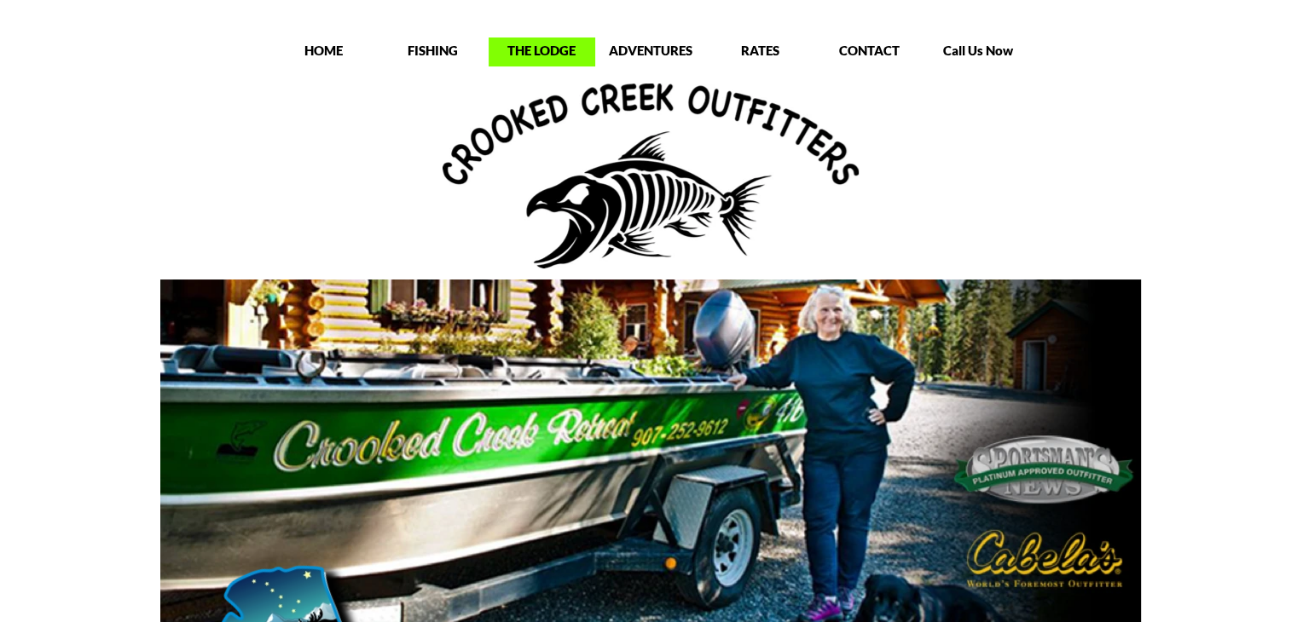
click at [540, 48] on p "THE LODGE" at bounding box center [541, 50] width 107 height 17
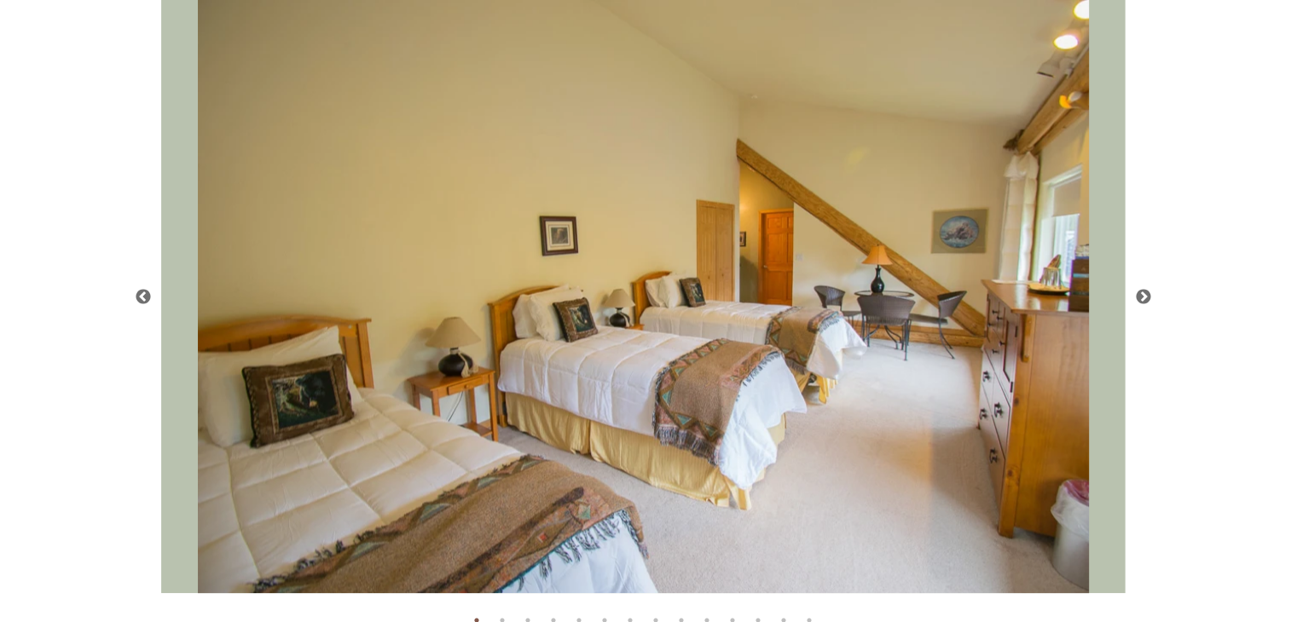
scroll to position [2984, 0]
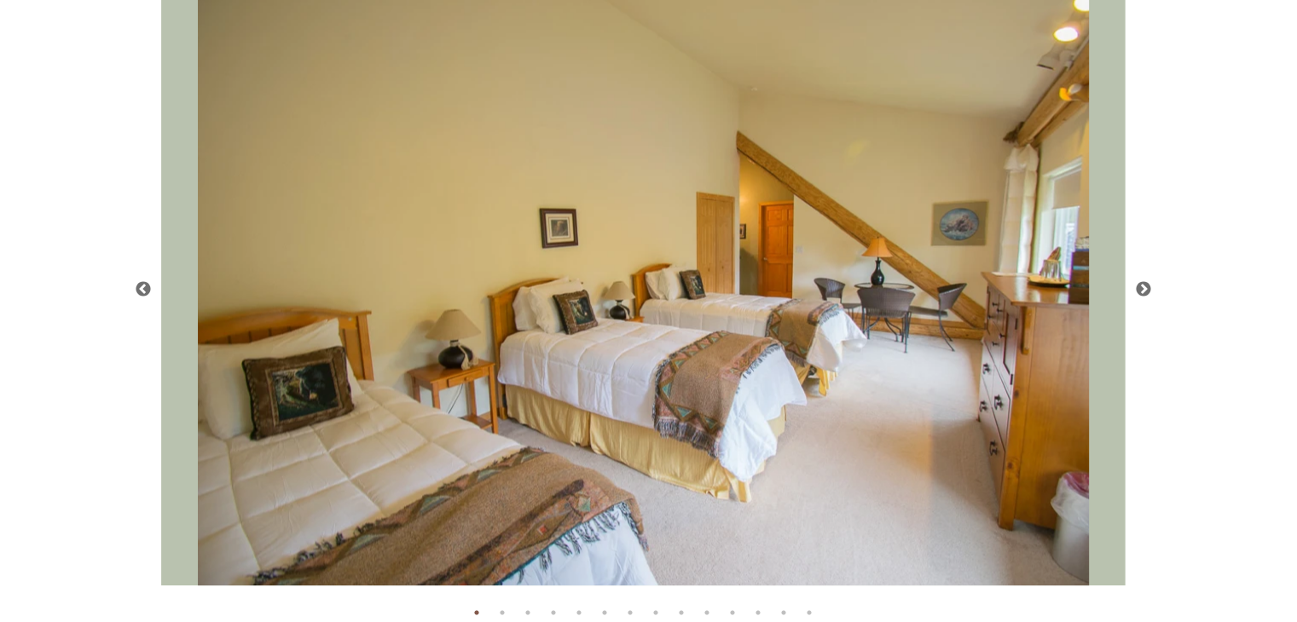
click at [1146, 289] on button "Next" at bounding box center [1143, 288] width 17 height 17
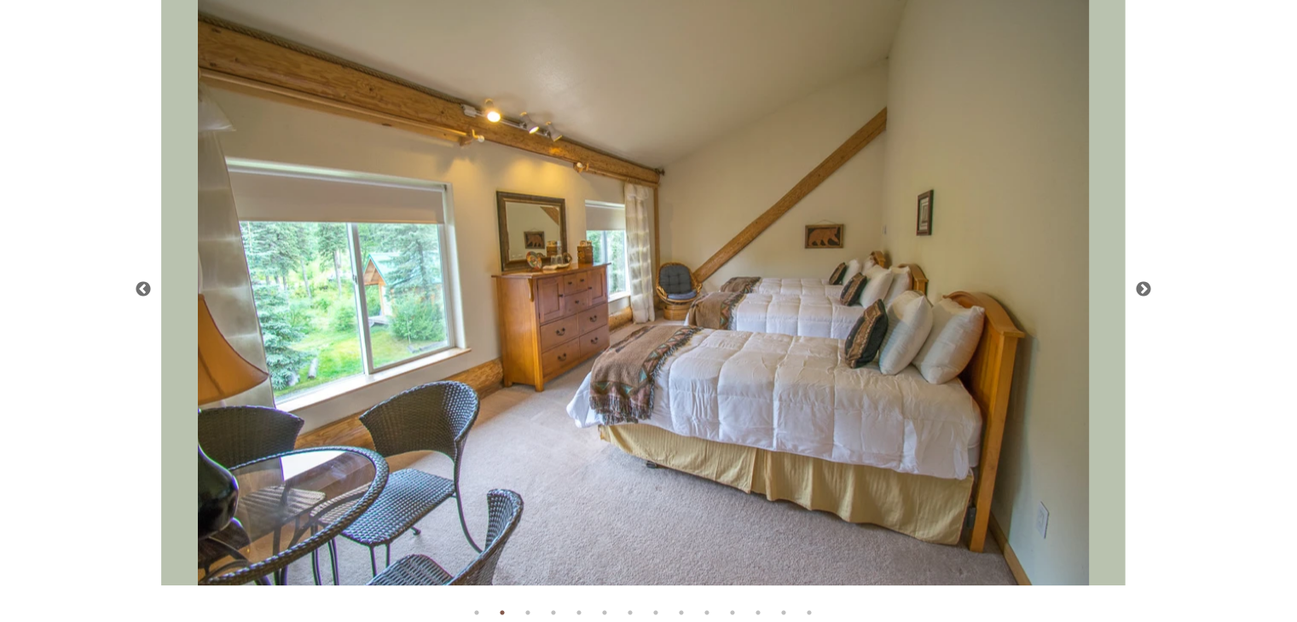
click at [1146, 289] on button "Next" at bounding box center [1143, 288] width 17 height 17
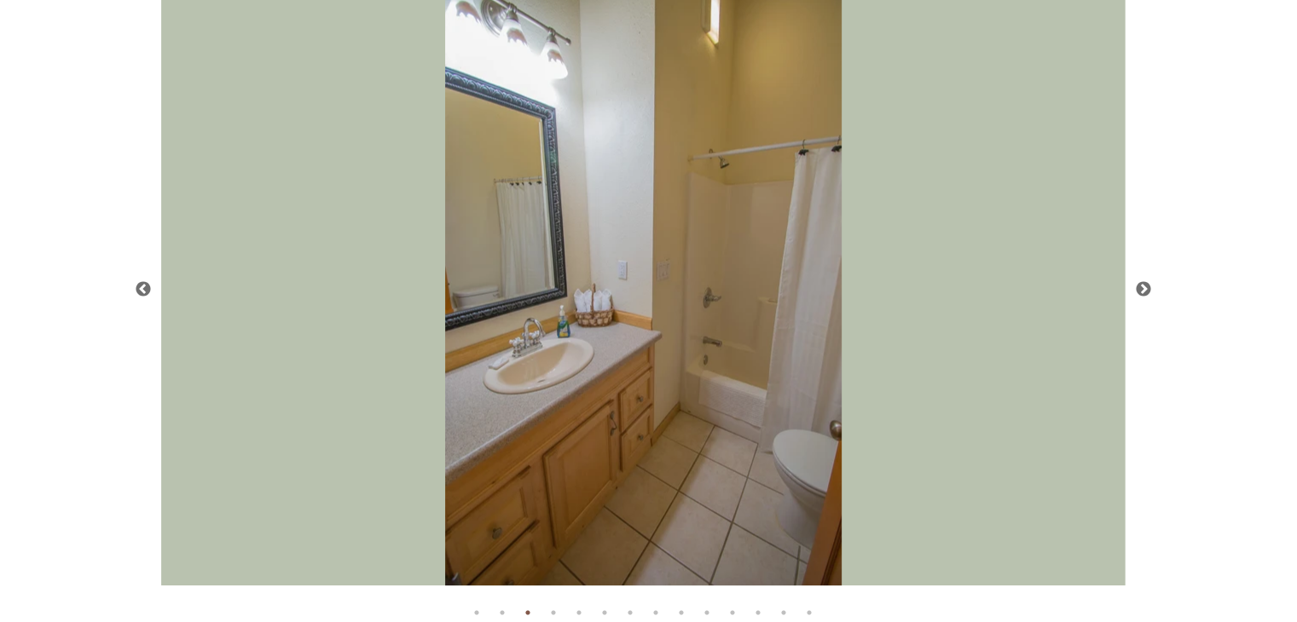
click at [1146, 289] on button "Next" at bounding box center [1143, 288] width 17 height 17
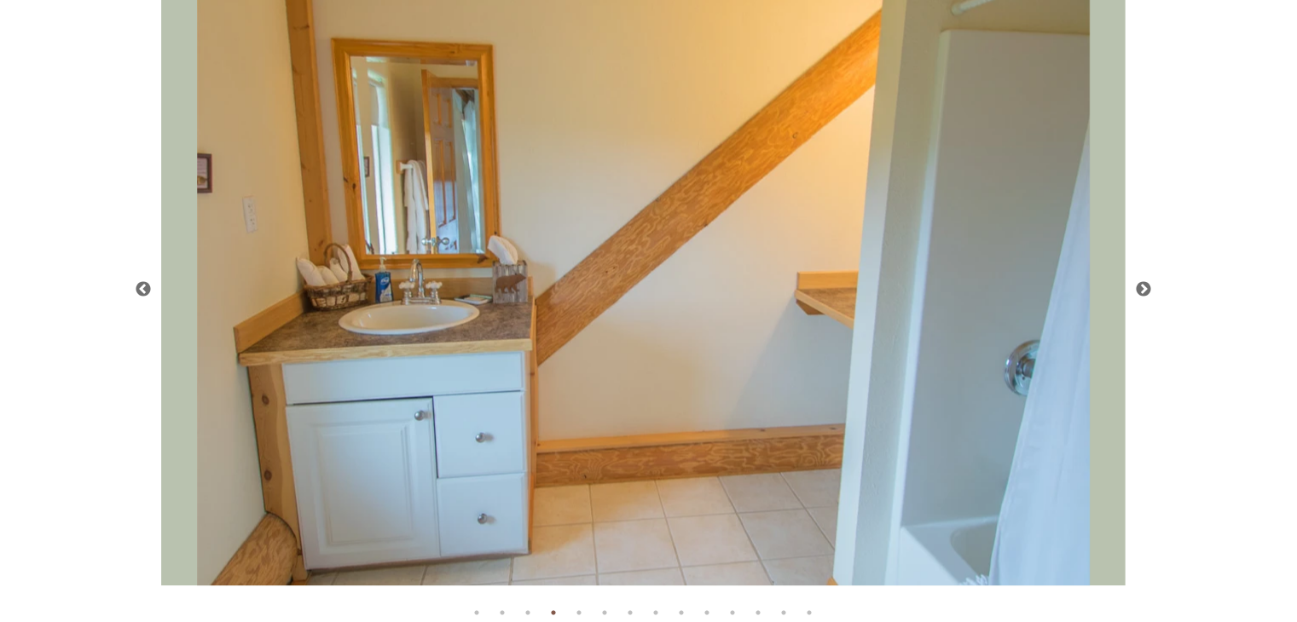
click at [1146, 289] on button "Next" at bounding box center [1143, 288] width 17 height 17
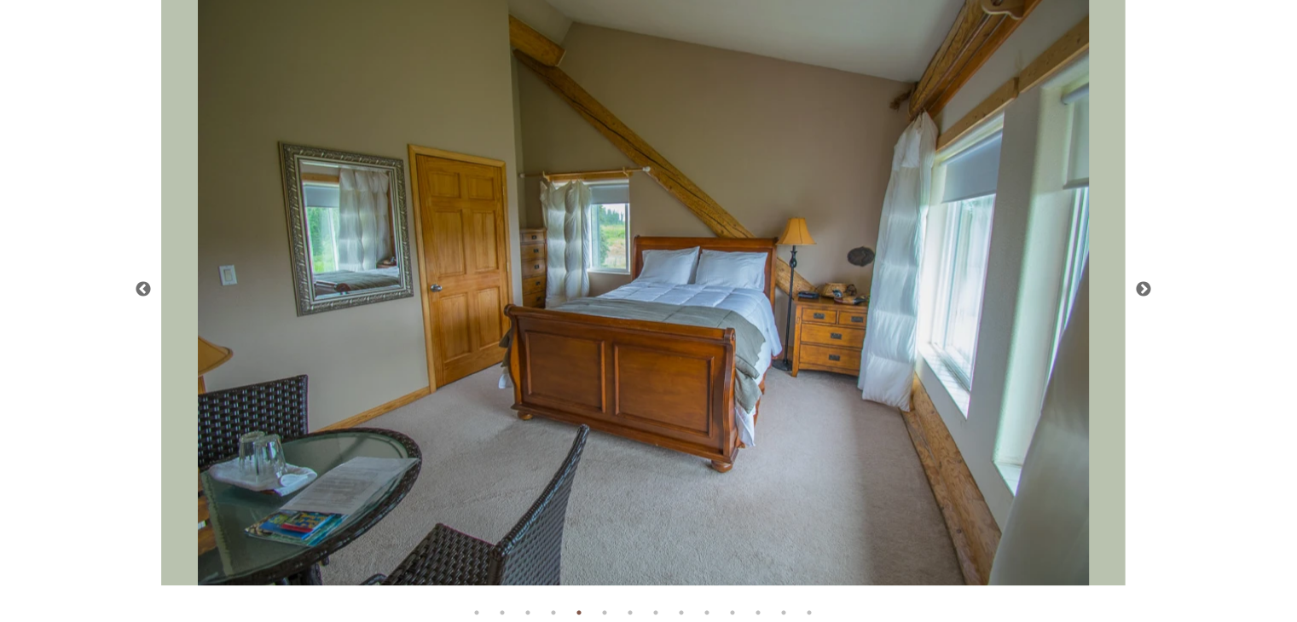
click at [1146, 289] on button "Next" at bounding box center [1143, 288] width 17 height 17
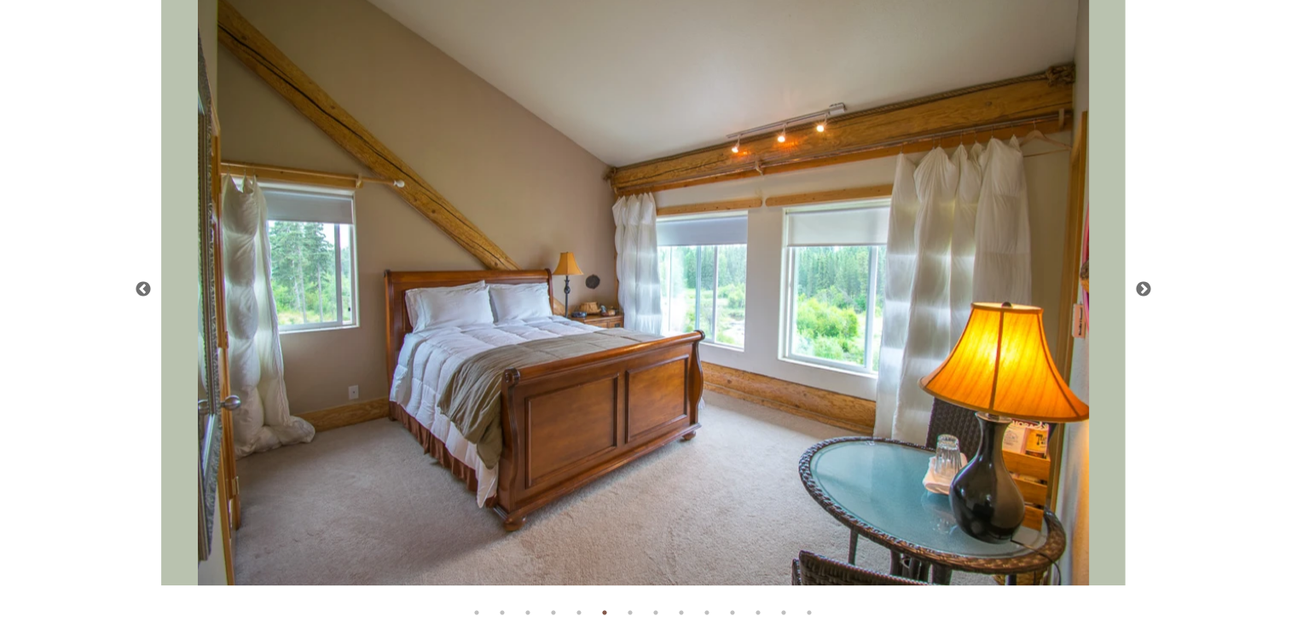
click at [1146, 289] on button "Next" at bounding box center [1143, 288] width 17 height 17
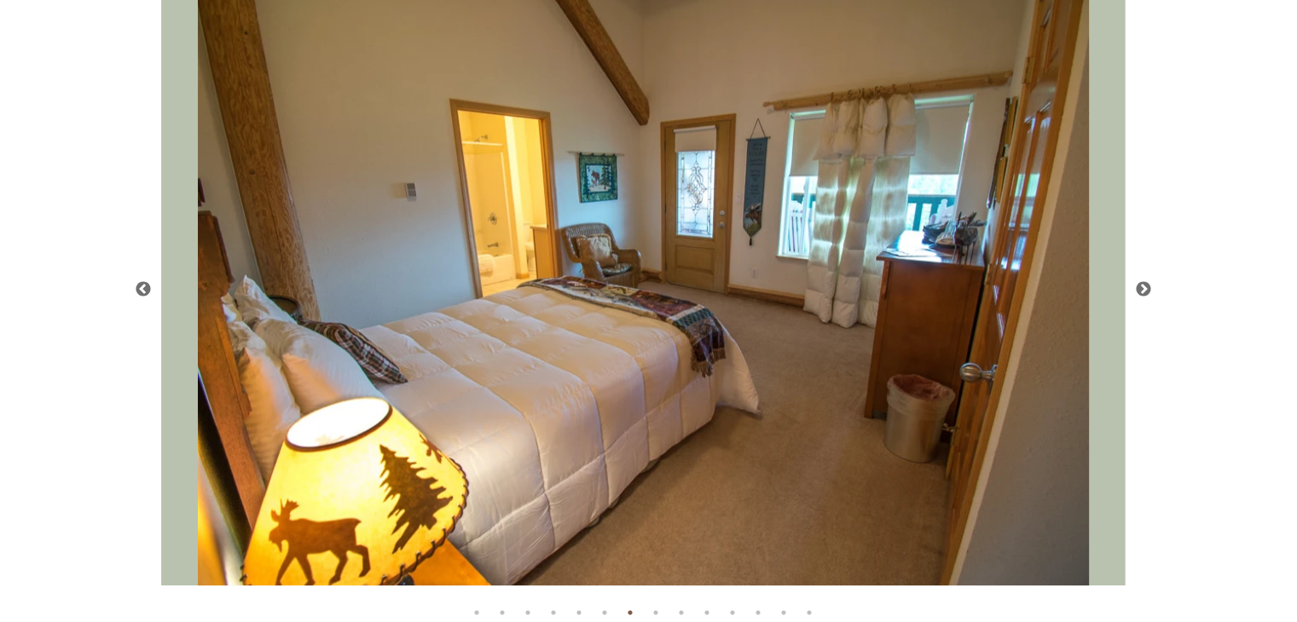
click at [1146, 289] on button "Next" at bounding box center [1143, 288] width 17 height 17
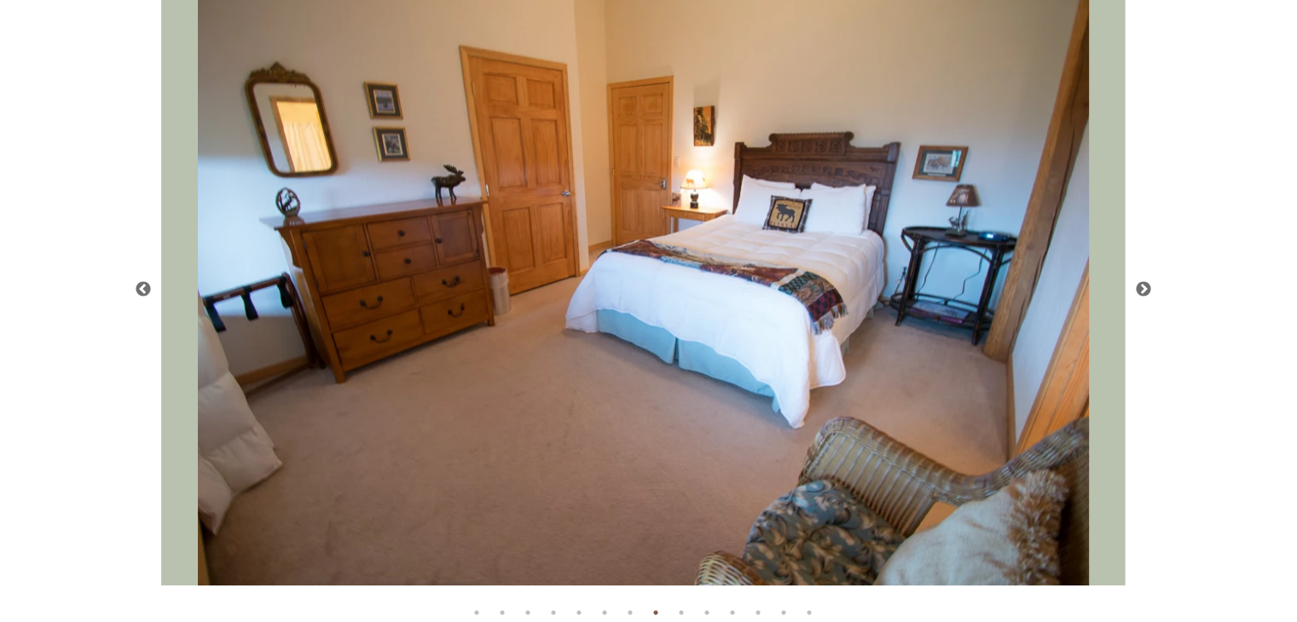
click at [1145, 289] on button "Next" at bounding box center [1143, 288] width 17 height 17
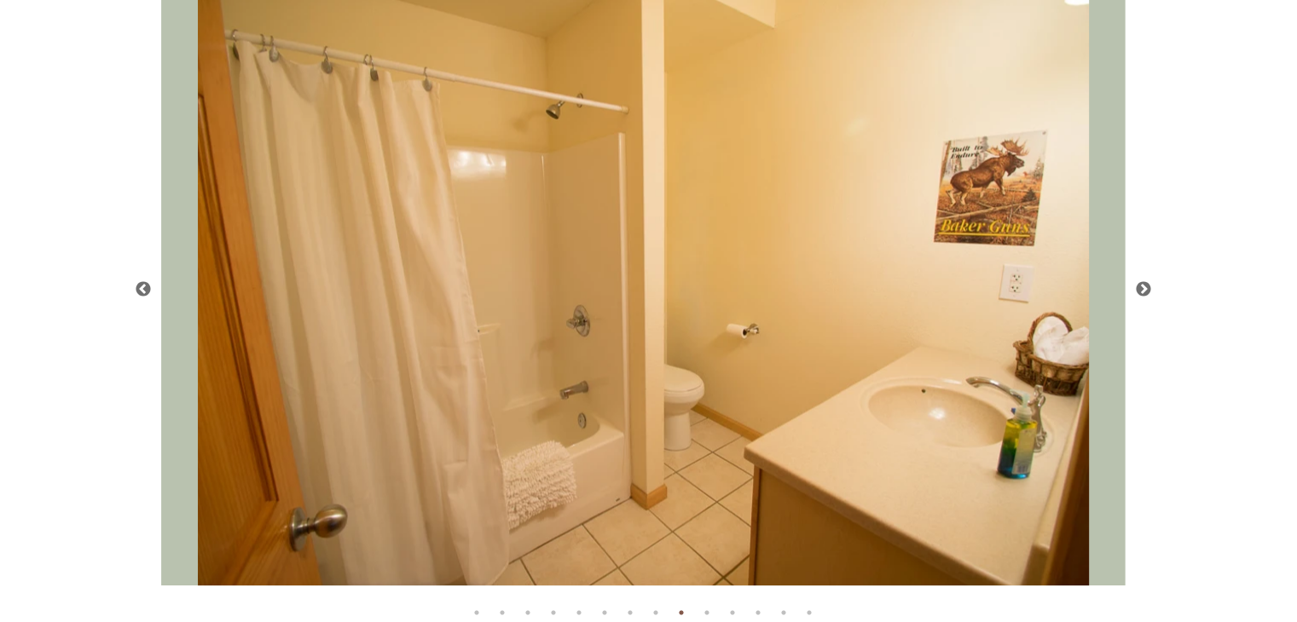
click at [1145, 289] on button "Next" at bounding box center [1143, 288] width 17 height 17
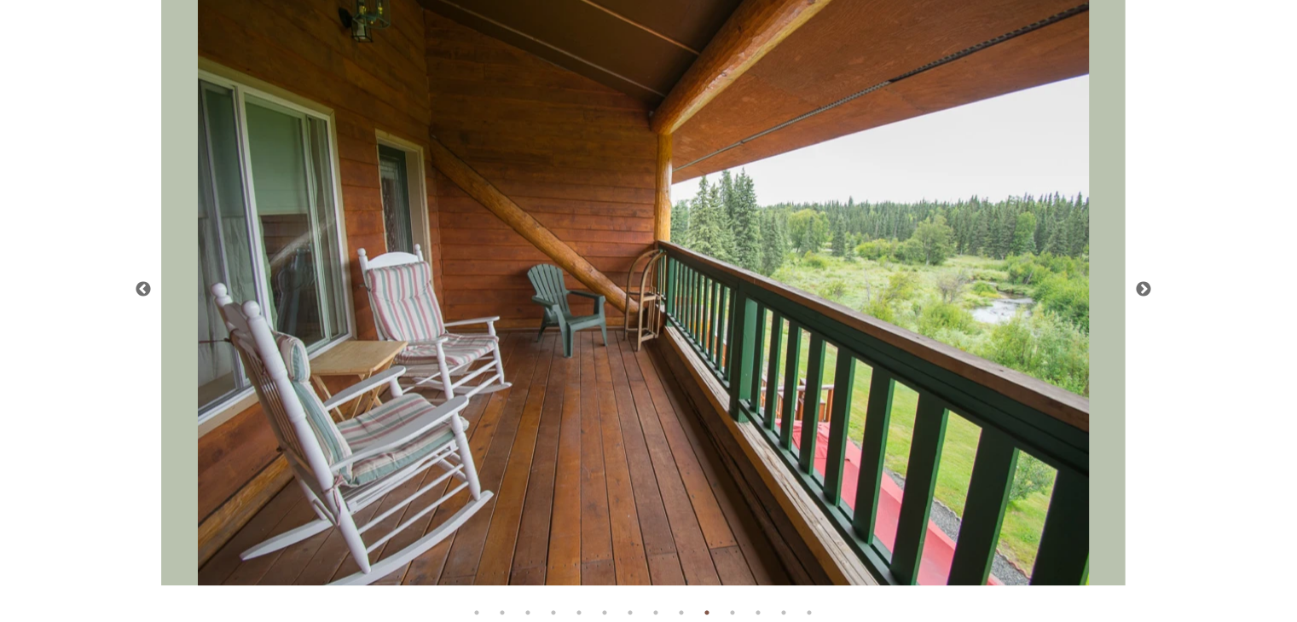
click at [1145, 289] on button "Next" at bounding box center [1143, 288] width 17 height 17
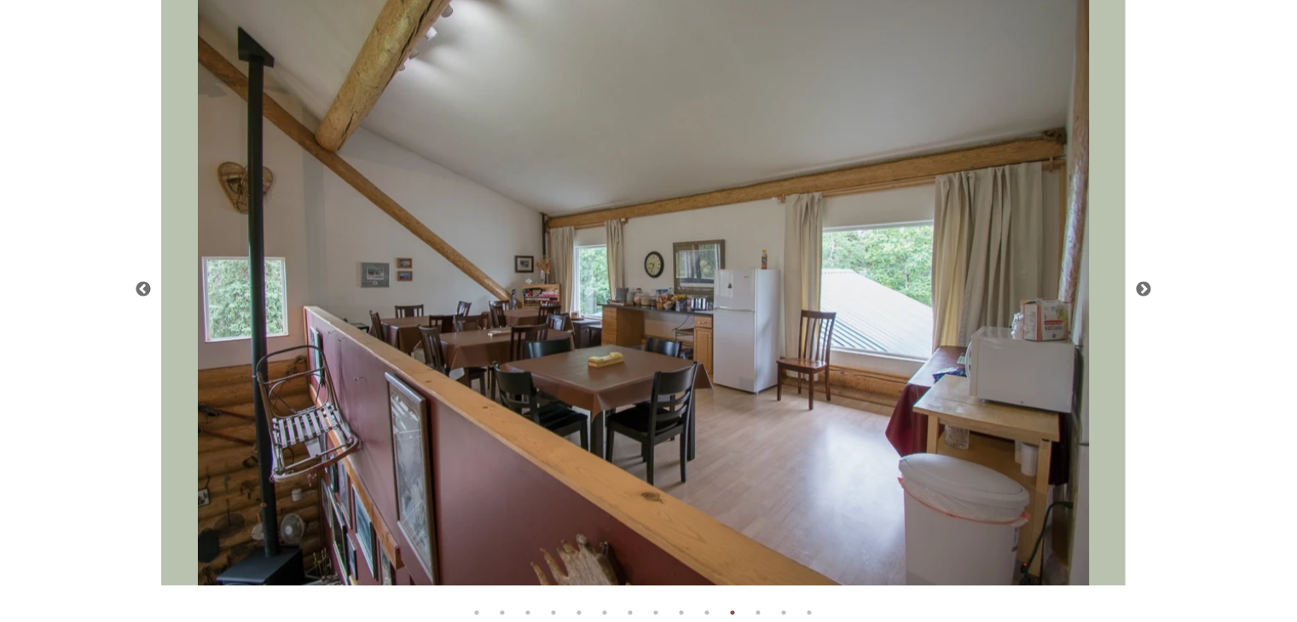
click at [1145, 289] on button "Next" at bounding box center [1143, 288] width 17 height 17
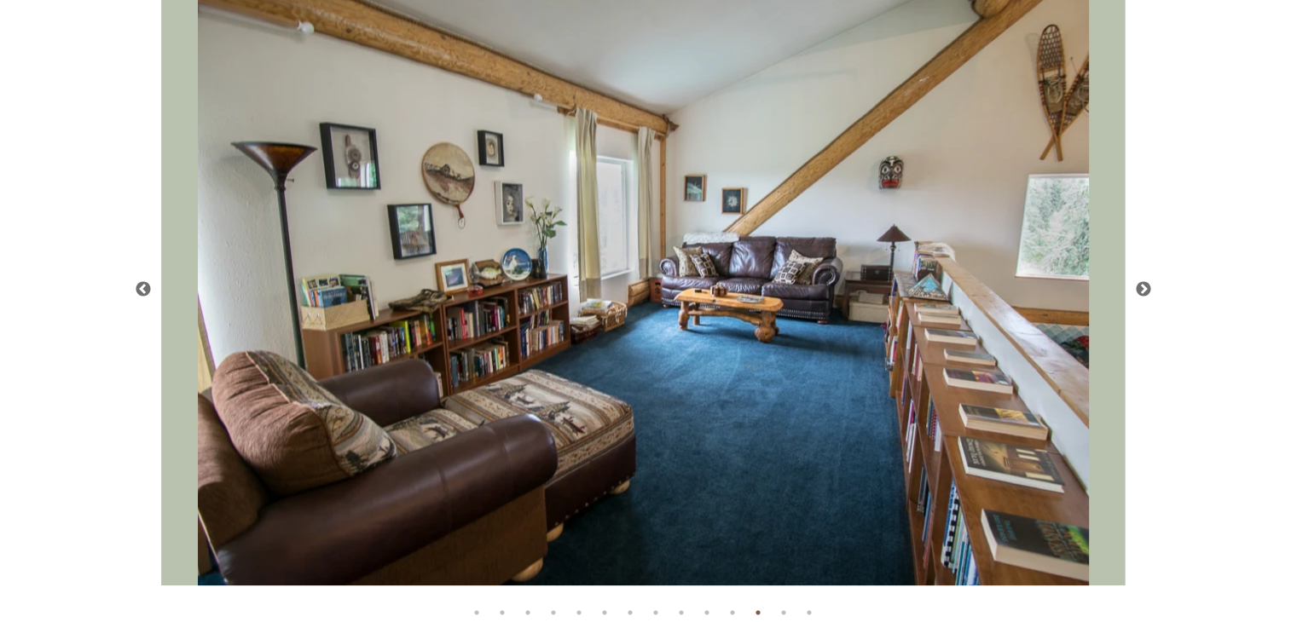
click at [1145, 289] on button "Next" at bounding box center [1143, 288] width 17 height 17
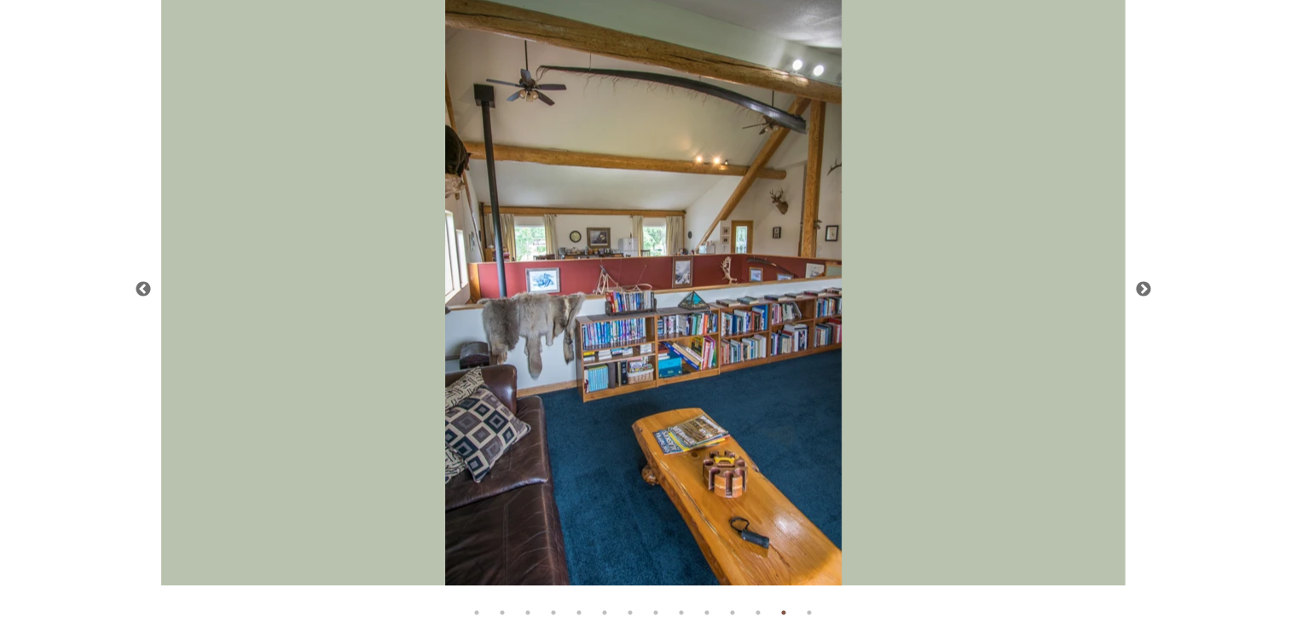
click at [1146, 289] on button "Next" at bounding box center [1143, 288] width 17 height 17
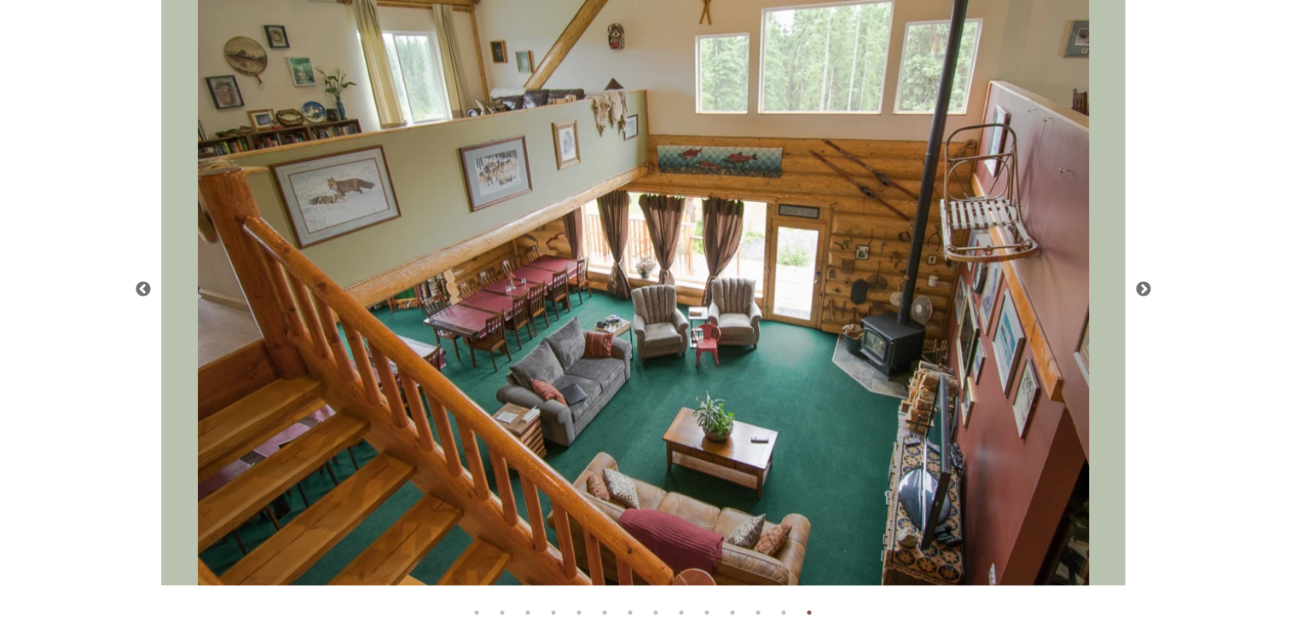
click at [1147, 289] on button "Next" at bounding box center [1143, 288] width 17 height 17
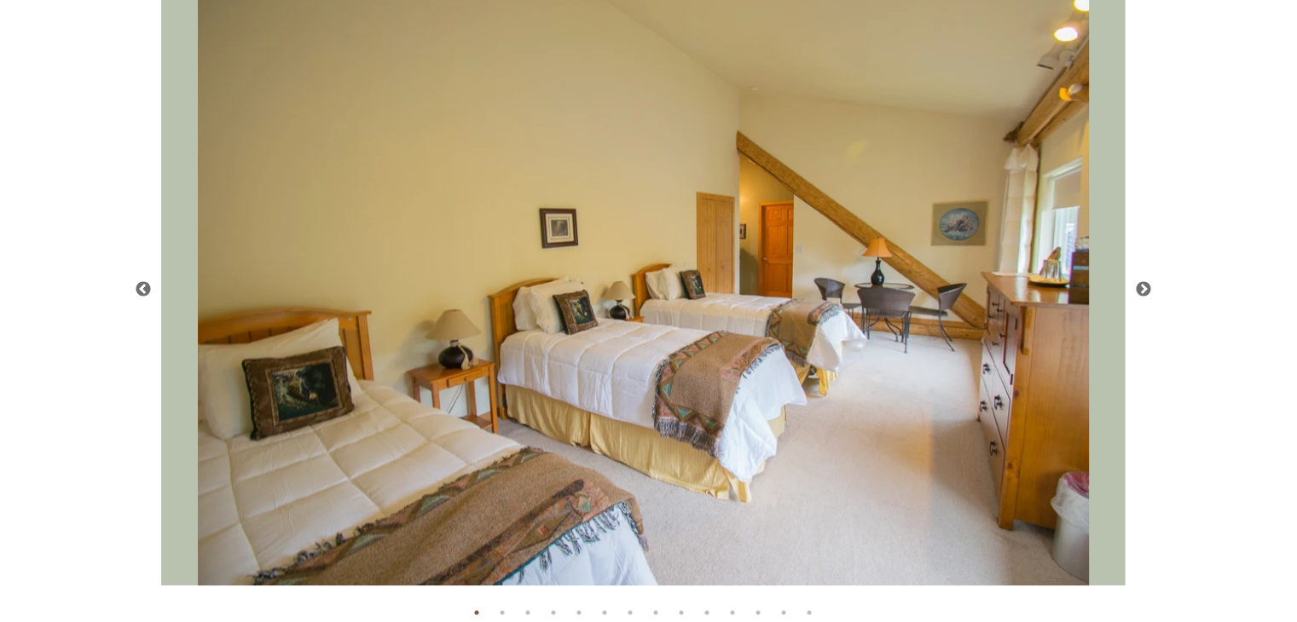
click at [1147, 289] on button "Next" at bounding box center [1143, 288] width 17 height 17
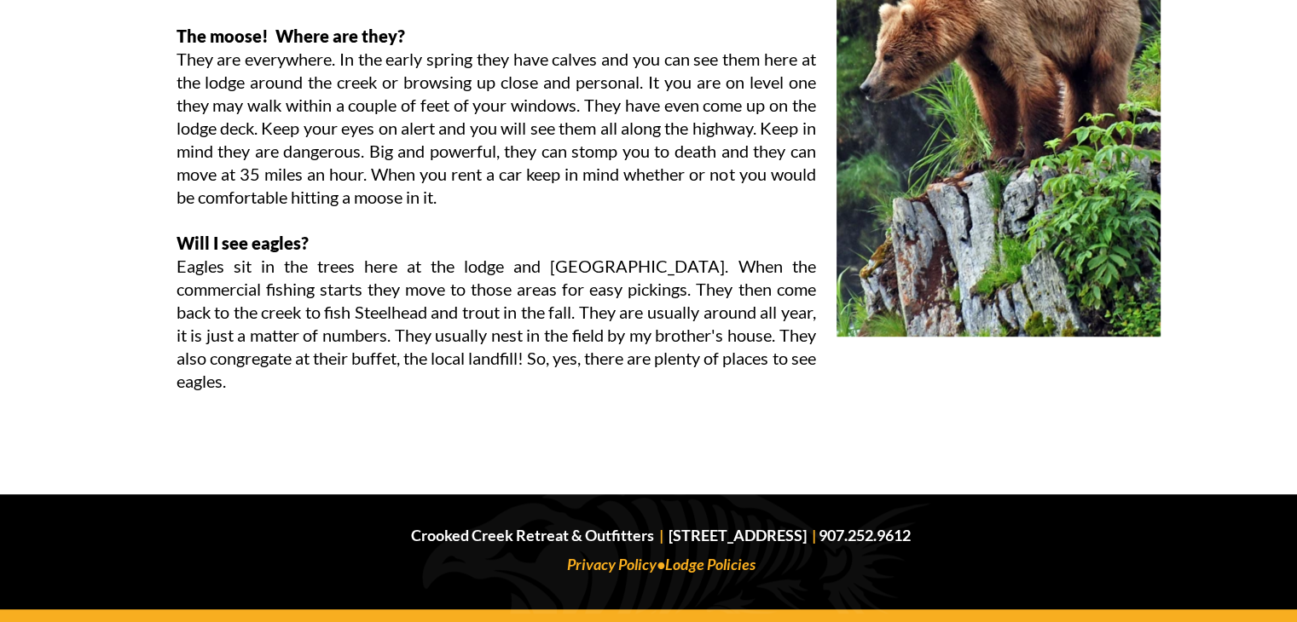
scroll to position [7749, 0]
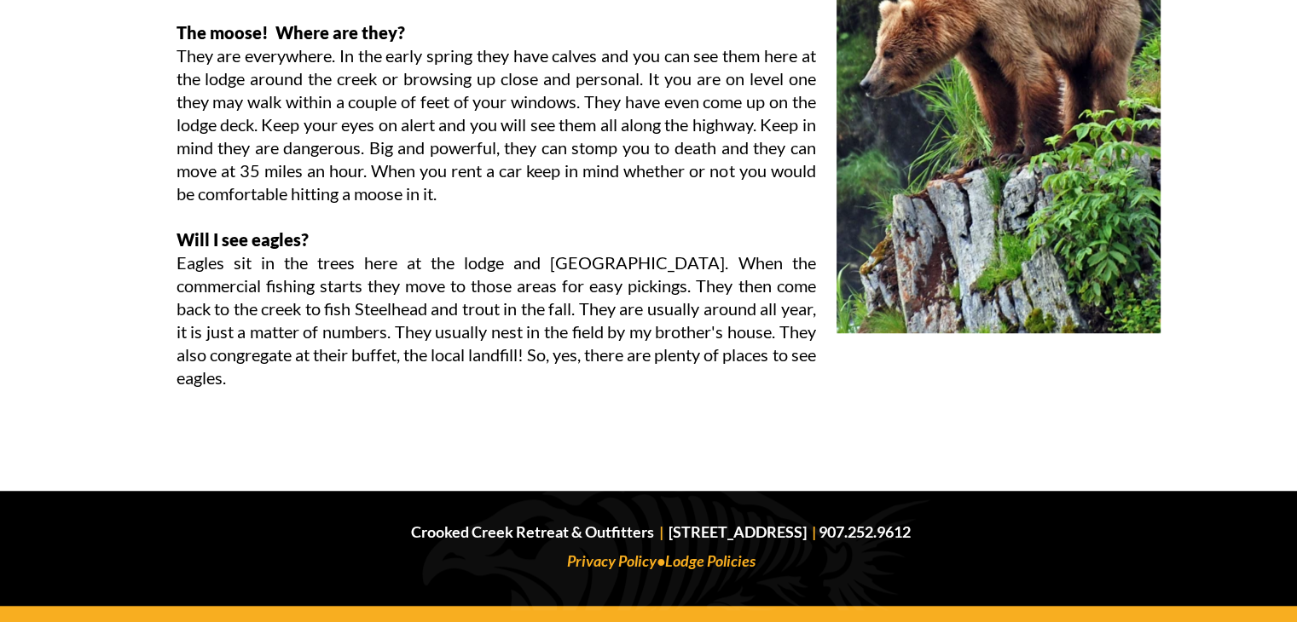
click at [737, 560] on link "Lodge Policies" at bounding box center [710, 561] width 90 height 19
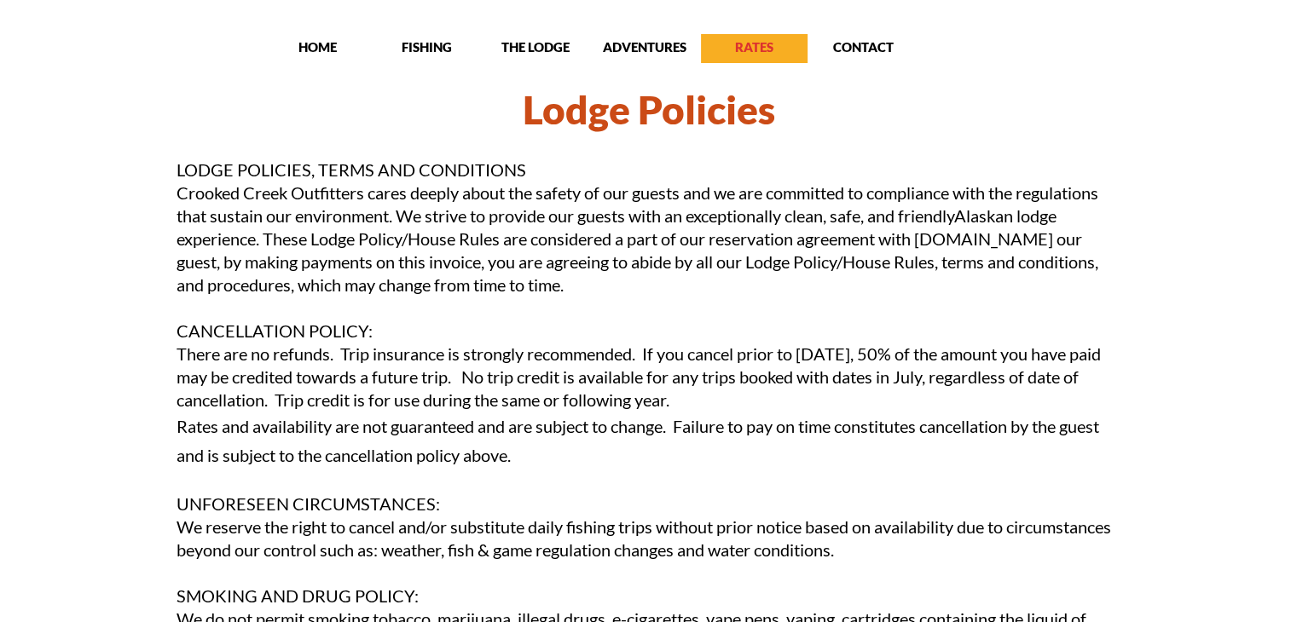
click at [754, 52] on p "RATES" at bounding box center [754, 46] width 107 height 17
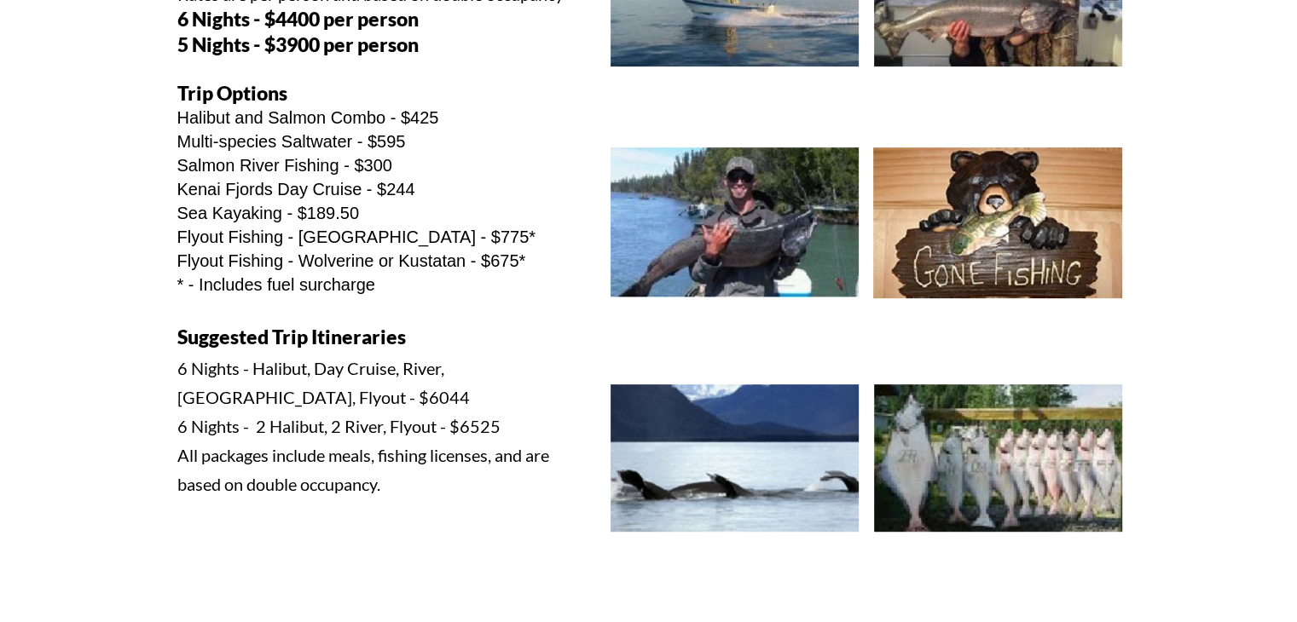
scroll to position [597, 0]
